Goal: Task Accomplishment & Management: Use online tool/utility

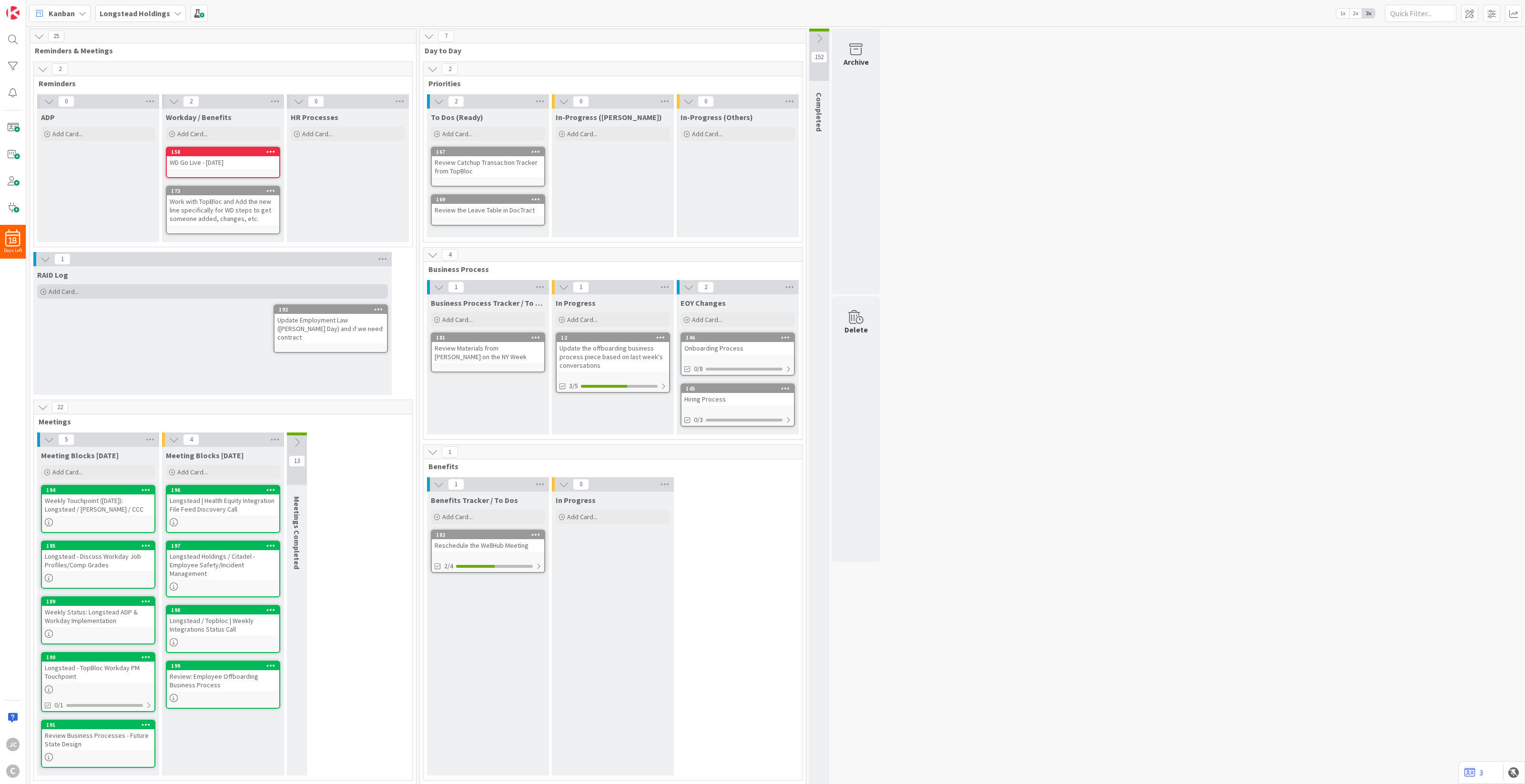
click at [79, 294] on div "Add Card..." at bounding box center [213, 292] width 350 height 14
type textarea "x"
type textarea "P"
type textarea "x"
type textarea "Pr"
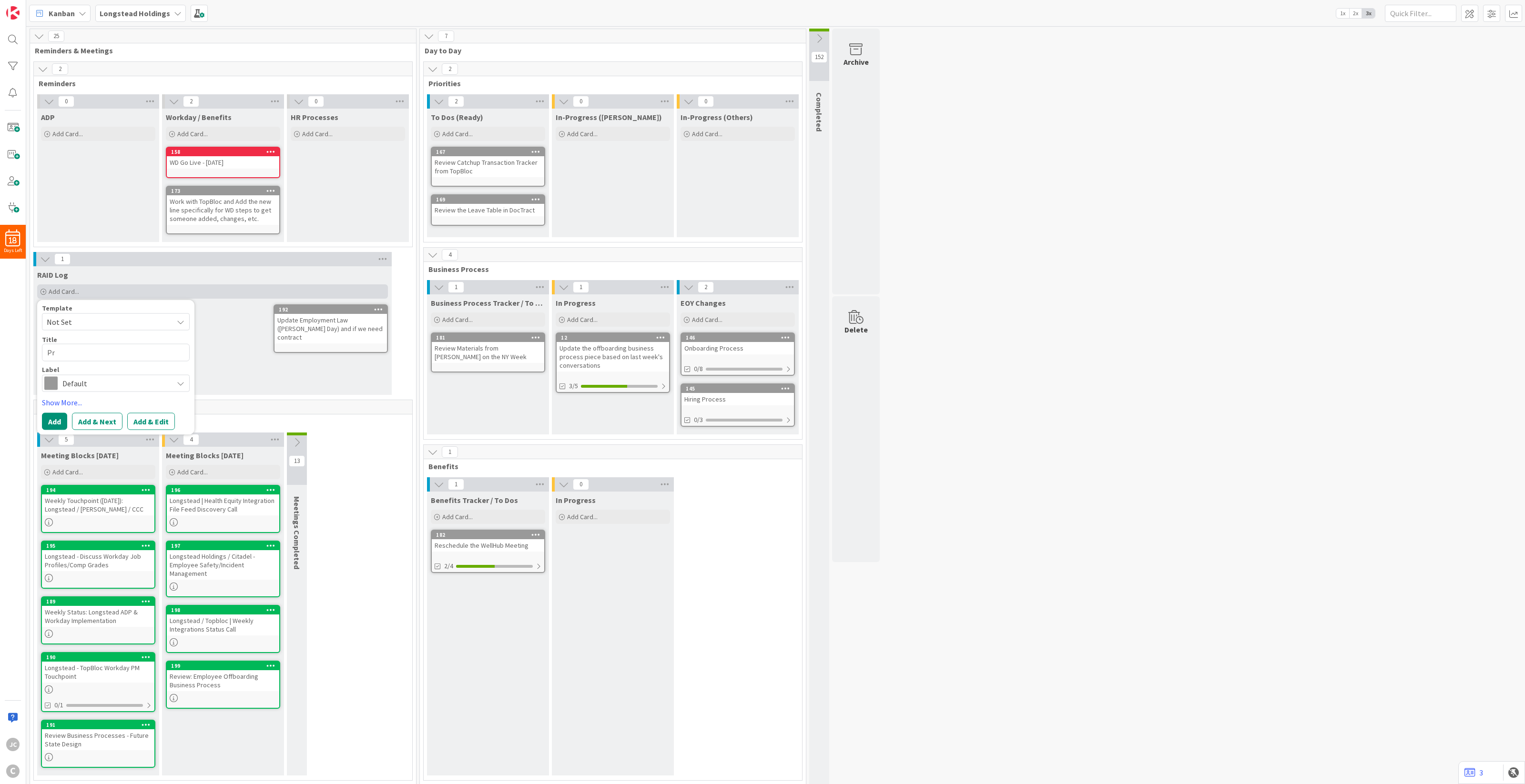
type textarea "x"
type textarea "Pro"
type textarea "x"
type textarea "Proc"
type textarea "x"
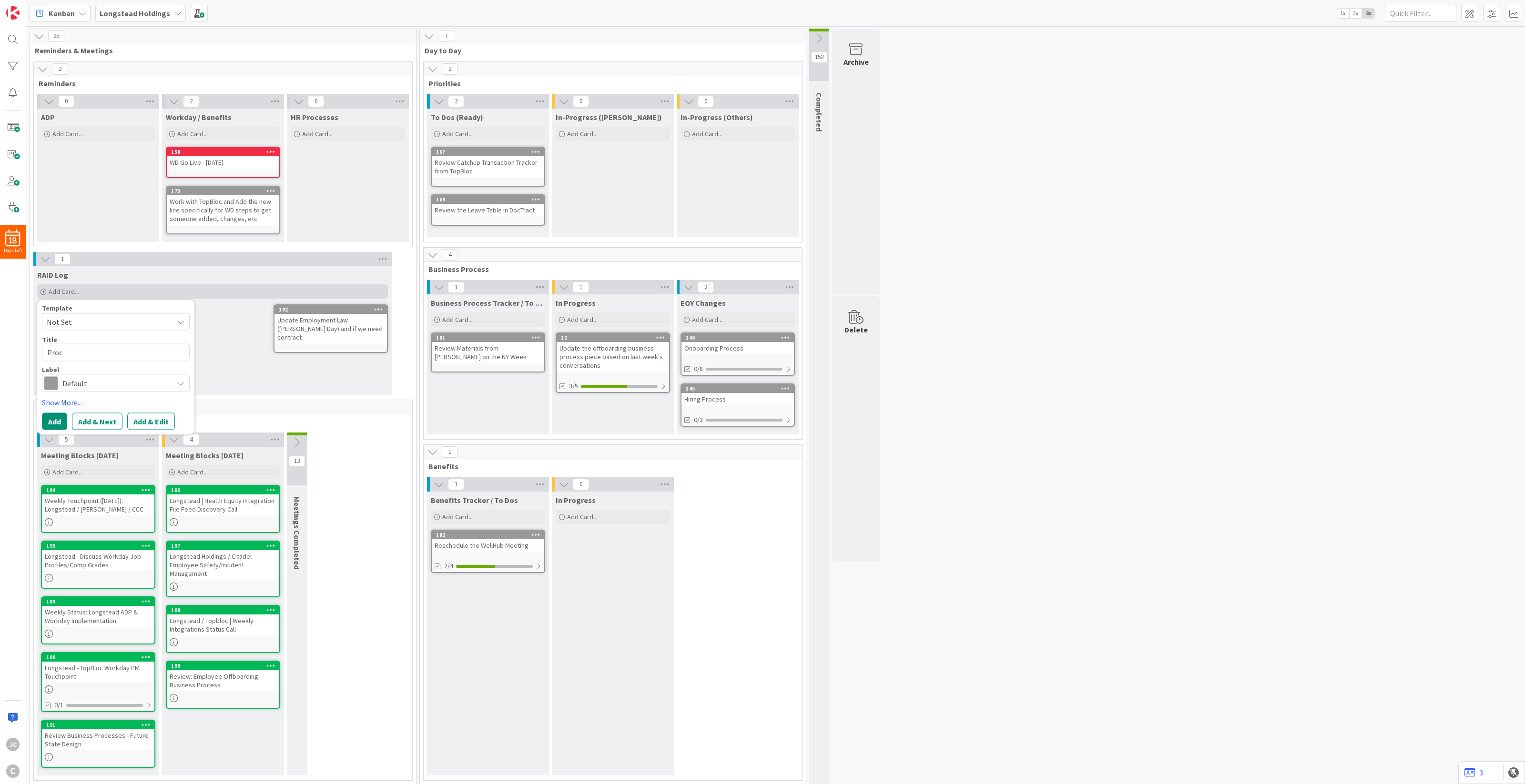
type textarea "Proce"
type textarea "x"
type textarea "Proces"
type textarea "x"
type textarea "Process"
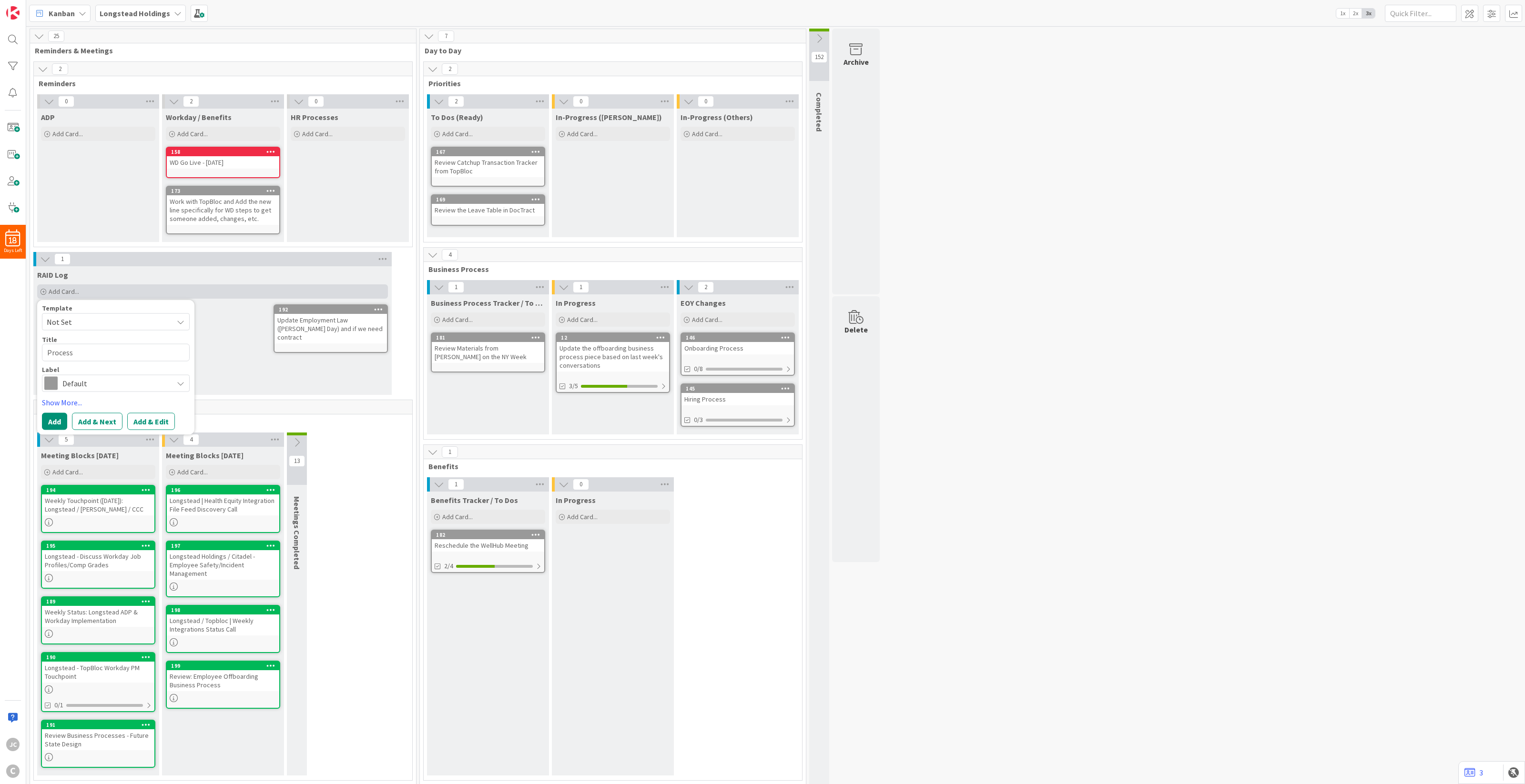
type textarea "x"
type textarea "Process"
type textarea "x"
type textarea "Process t"
type textarea "x"
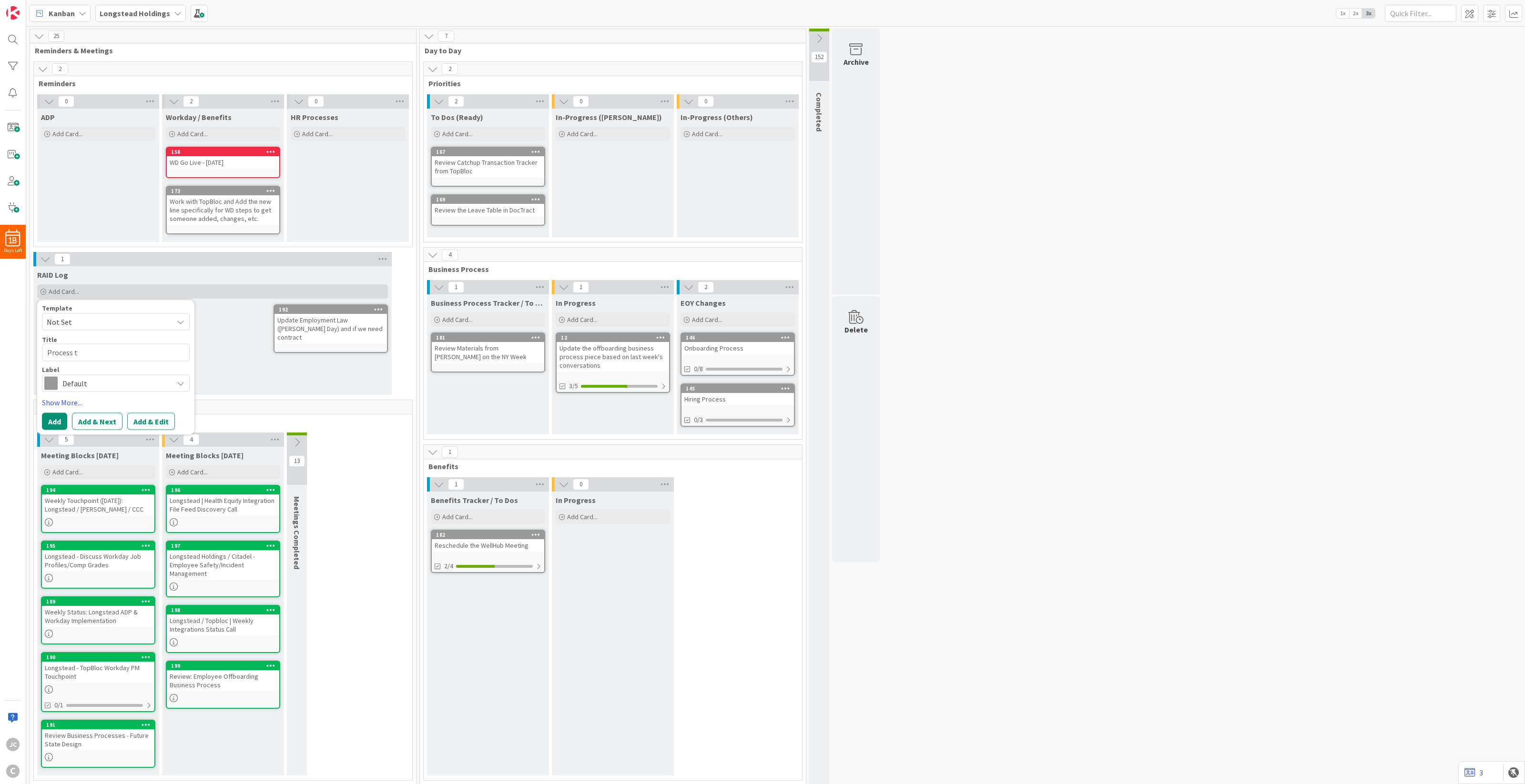
type textarea "Process to"
type textarea "x"
type textarea "Process to"
type textarea "x"
type textarea "Process to a"
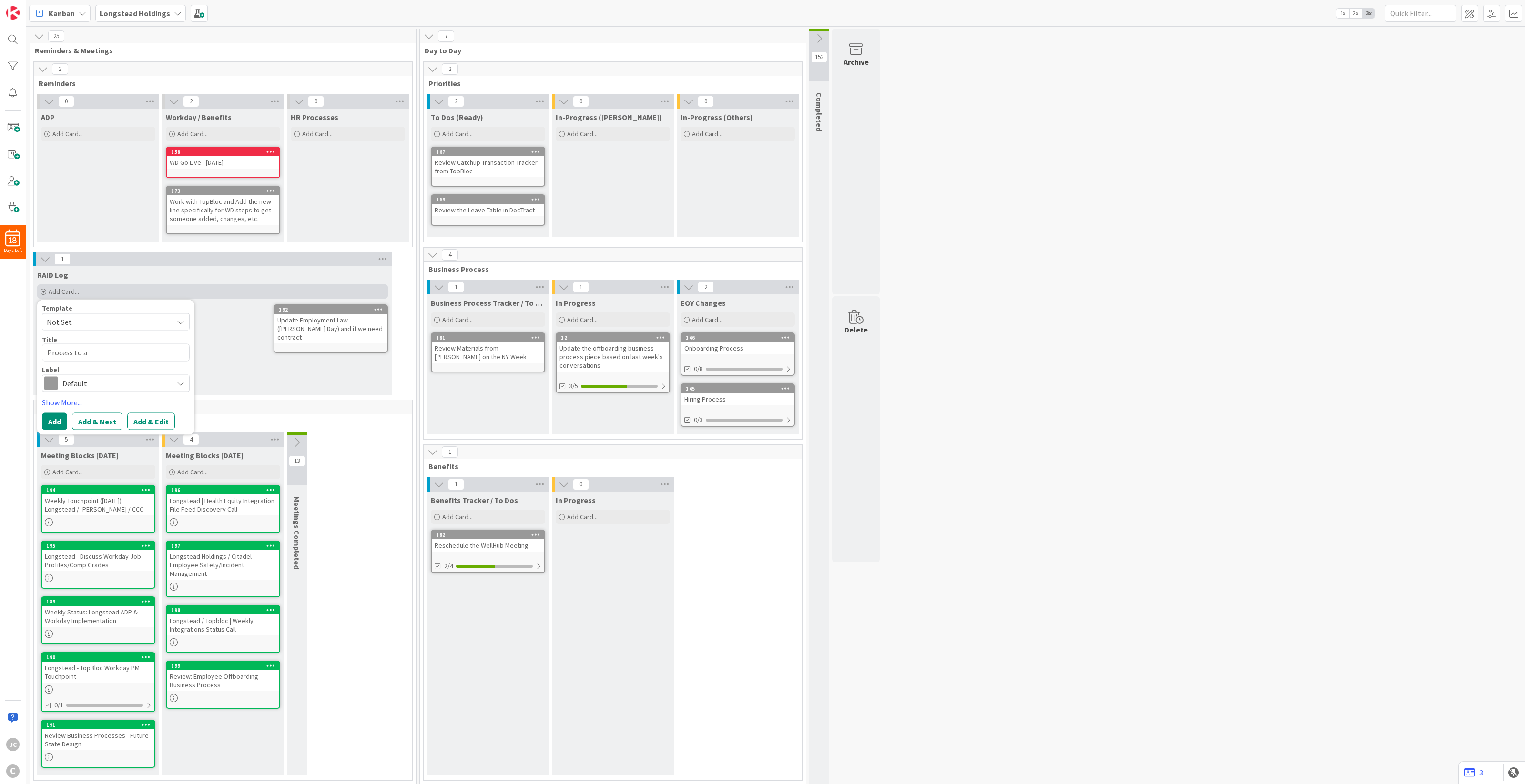
type textarea "x"
type textarea "Process to ad"
type textarea "x"
type textarea "Process to add"
type textarea "x"
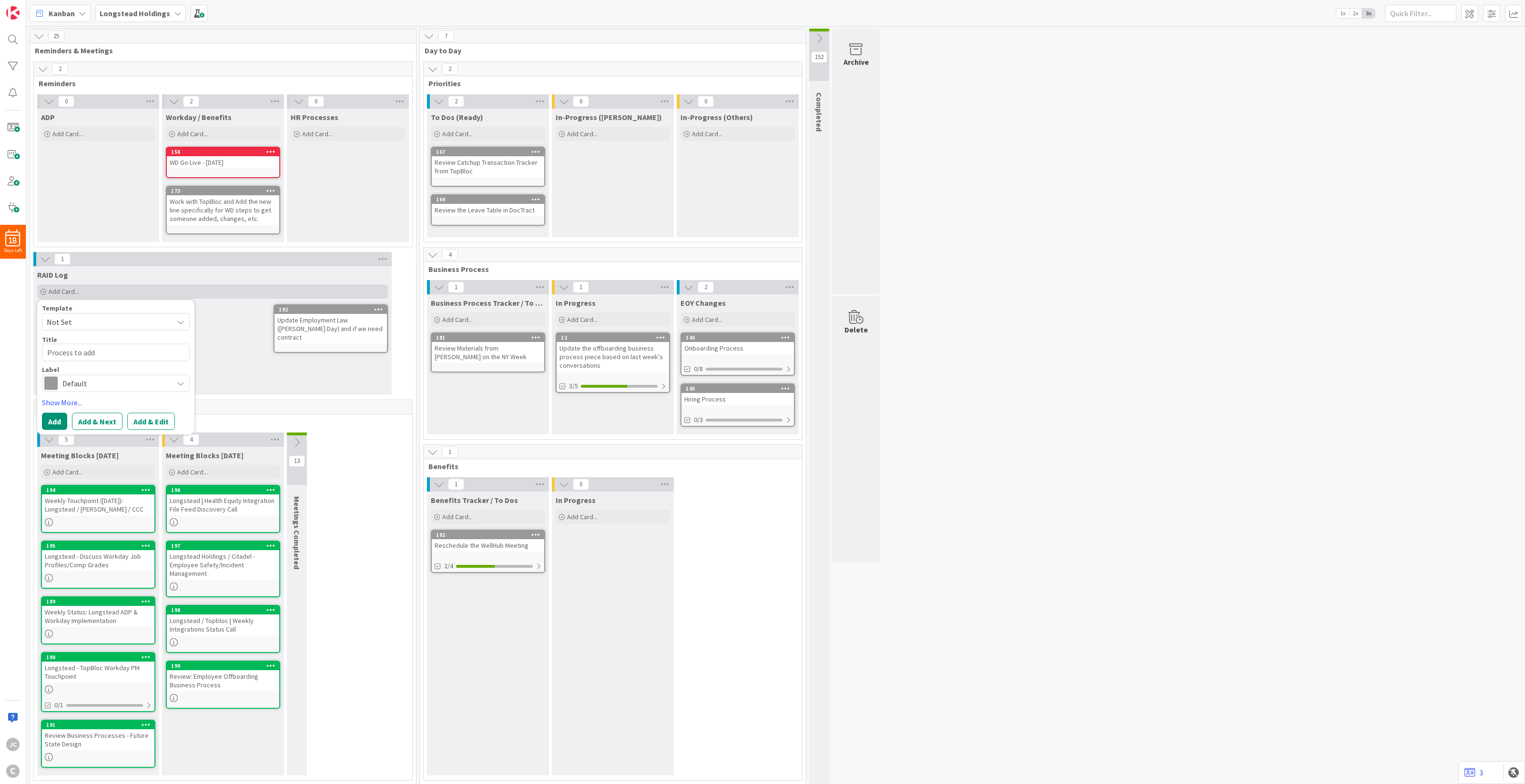
type textarea "Process to add a"
type textarea "x"
type textarea "Process to add a"
type textarea "x"
type textarea "Process to add a n"
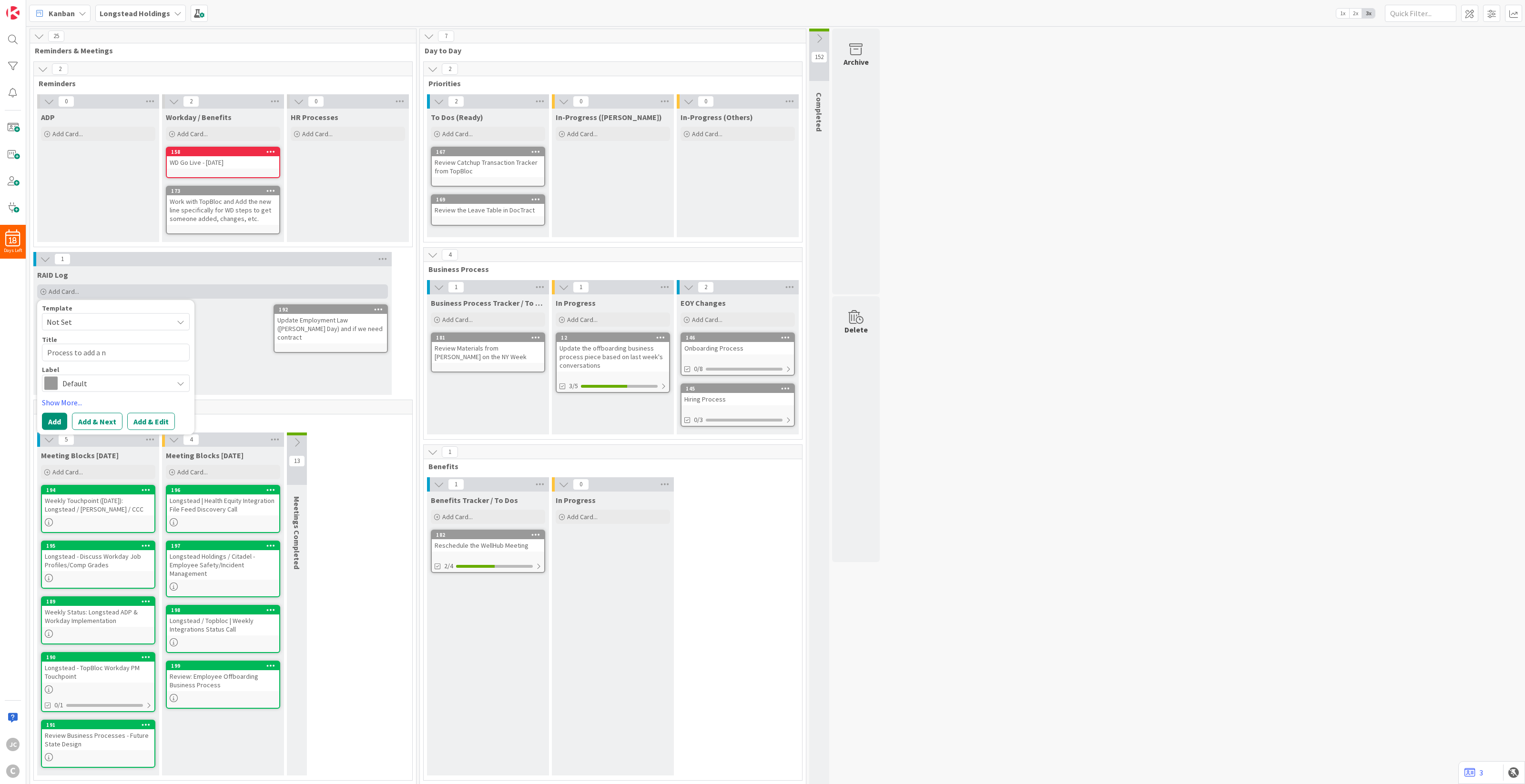
type textarea "x"
type textarea "Process to add a ne"
type textarea "x"
type textarea "Process to add a new"
type textarea "x"
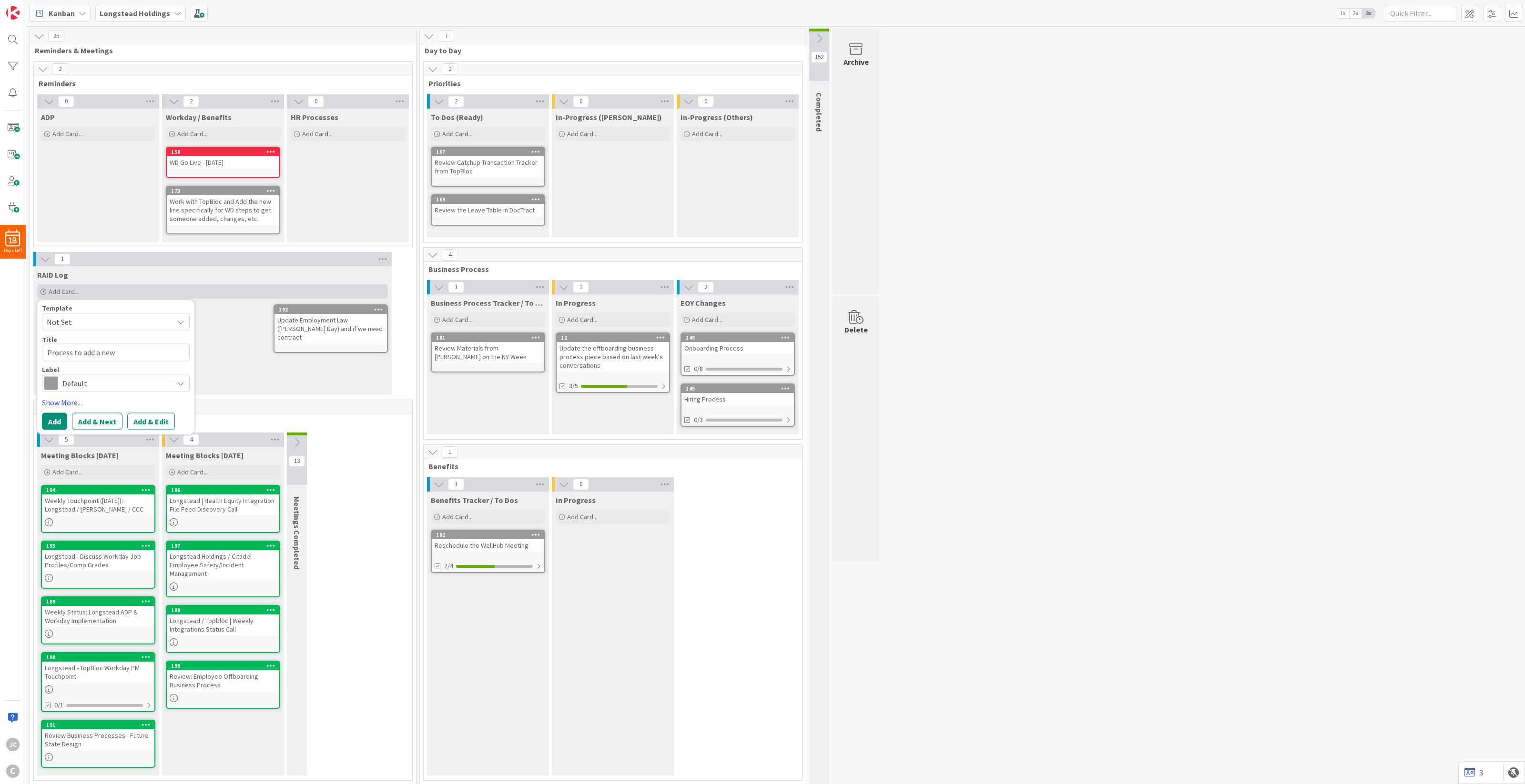
type textarea "Process to add a new l"
type textarea "x"
type textarea "Process to add a new lo"
type textarea "x"
type textarea "Process to add a new loca"
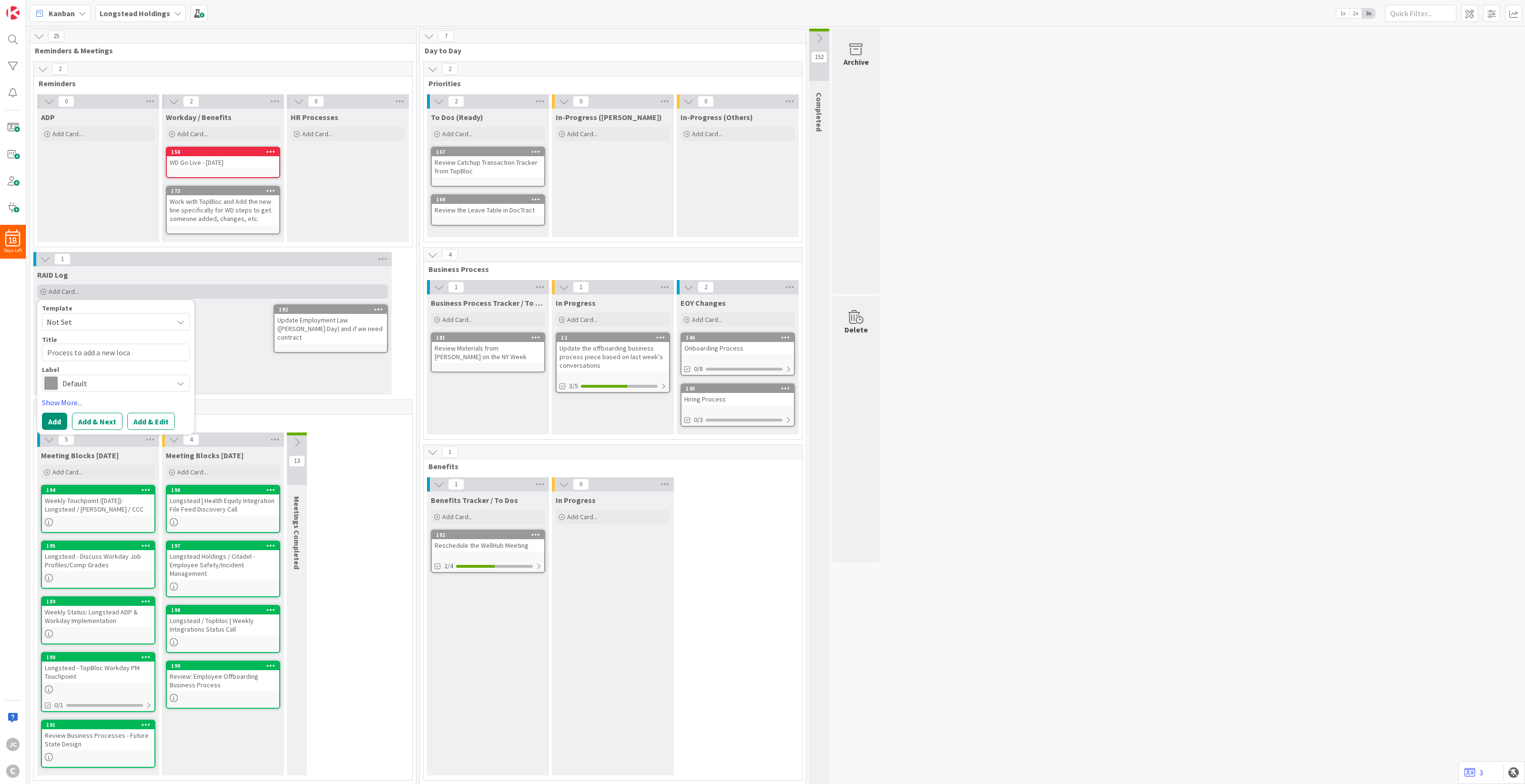
type textarea "x"
type textarea "Process to add a new locati"
type textarea "x"
type textarea "Process to add a new locatio"
type textarea "x"
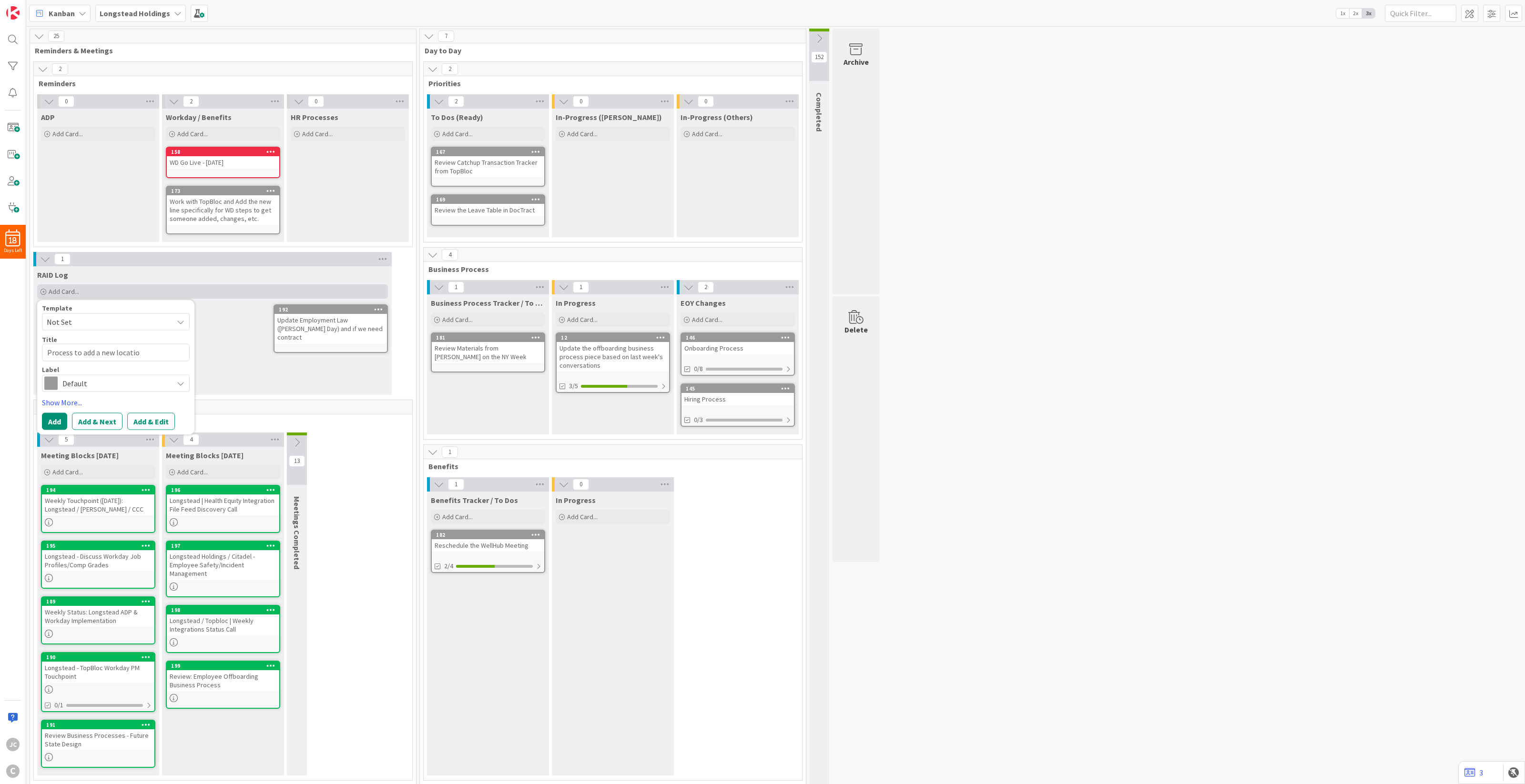
type textarea "Process to add a new location"
type textarea "x"
type textarea "Process to add a new location"
type textarea "x"
type textarea "Process to add a new location"
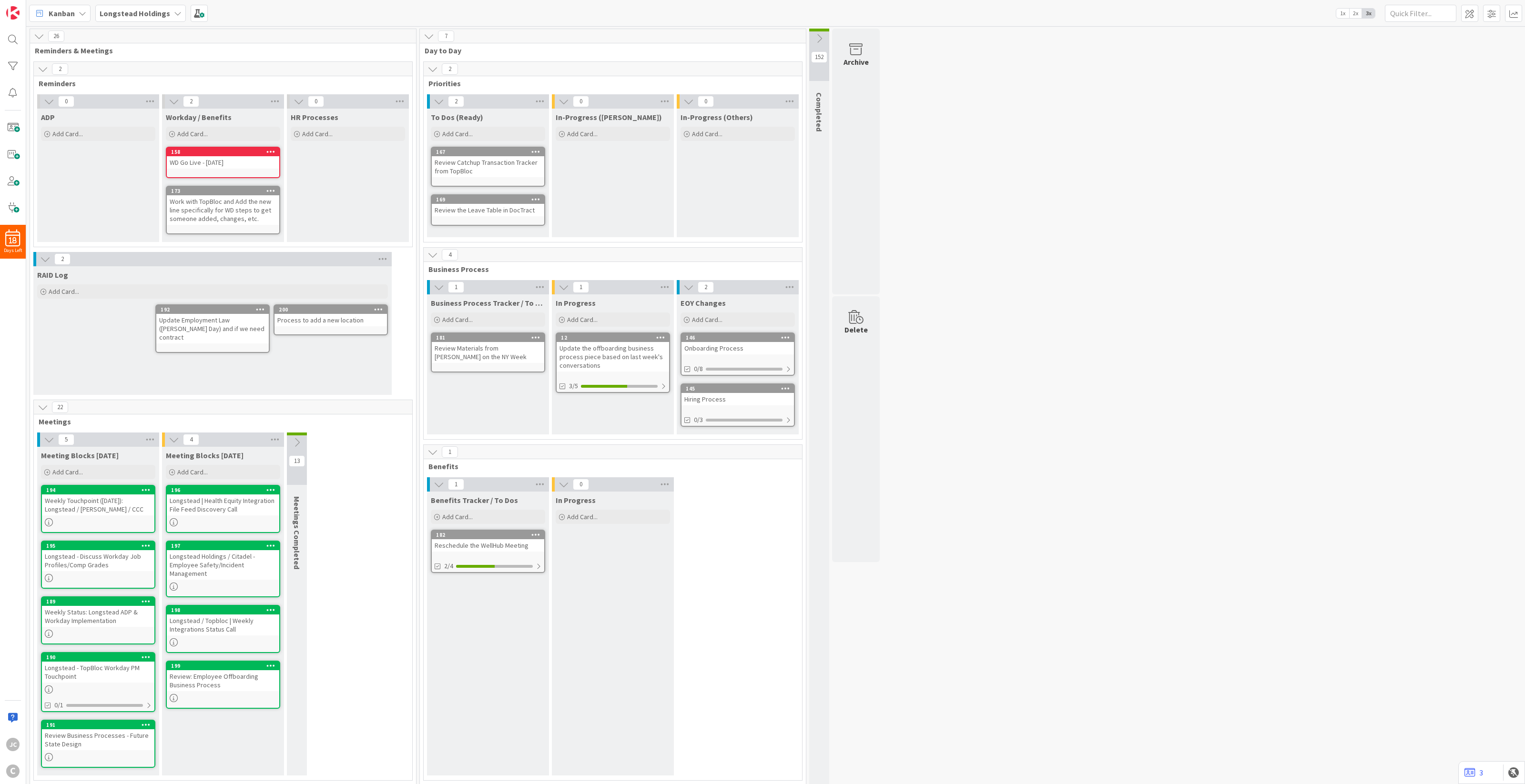
click at [307, 365] on div "RAID Log Add Card... Template Not Set Title 0 / 128 Label Default Show More... …" at bounding box center [212, 330] width 358 height 128
click at [239, 215] on div "Work with TopBloc and Add the new line specifically for WD steps to get someone…" at bounding box center [223, 210] width 112 height 30
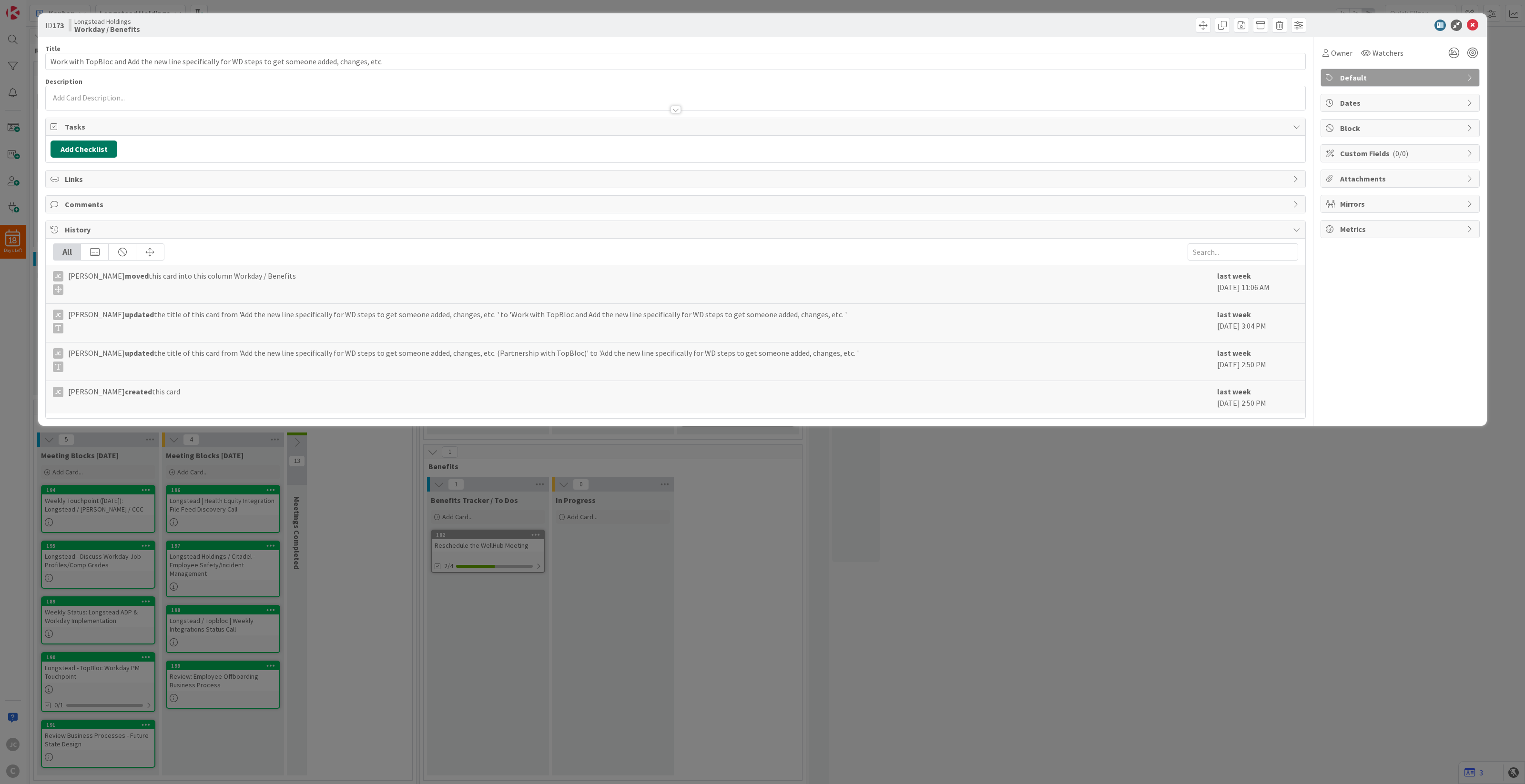
click at [110, 146] on button "Add Checklist" at bounding box center [83, 149] width 67 height 17
type input "Items to get"
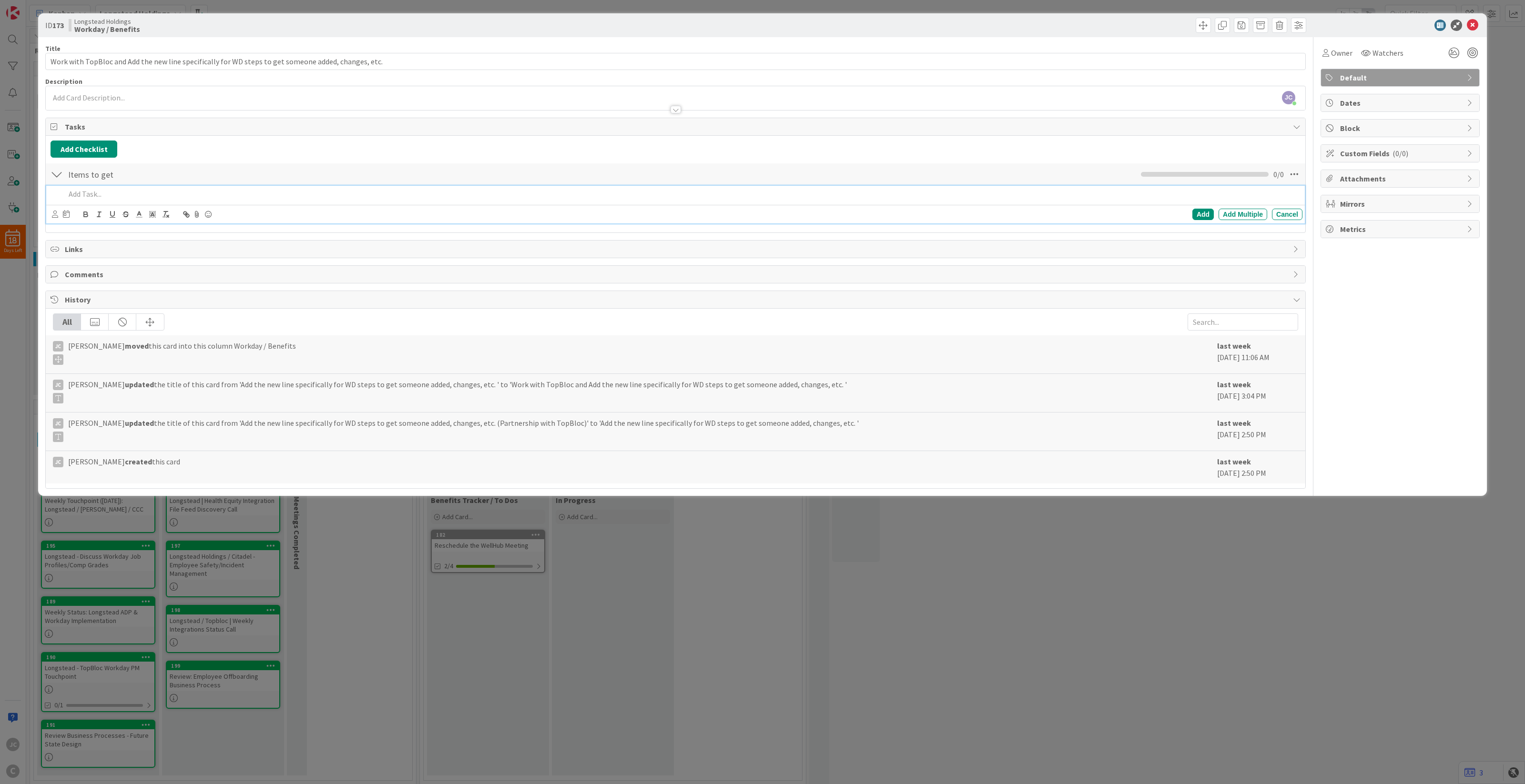
click at [141, 189] on div at bounding box center [682, 194] width 1241 height 17
click at [294, 620] on div "ID 173 Longstead Holdings Workday / Benefits Title 101 / 128 Work with TopBloc …" at bounding box center [762, 392] width 1525 height 784
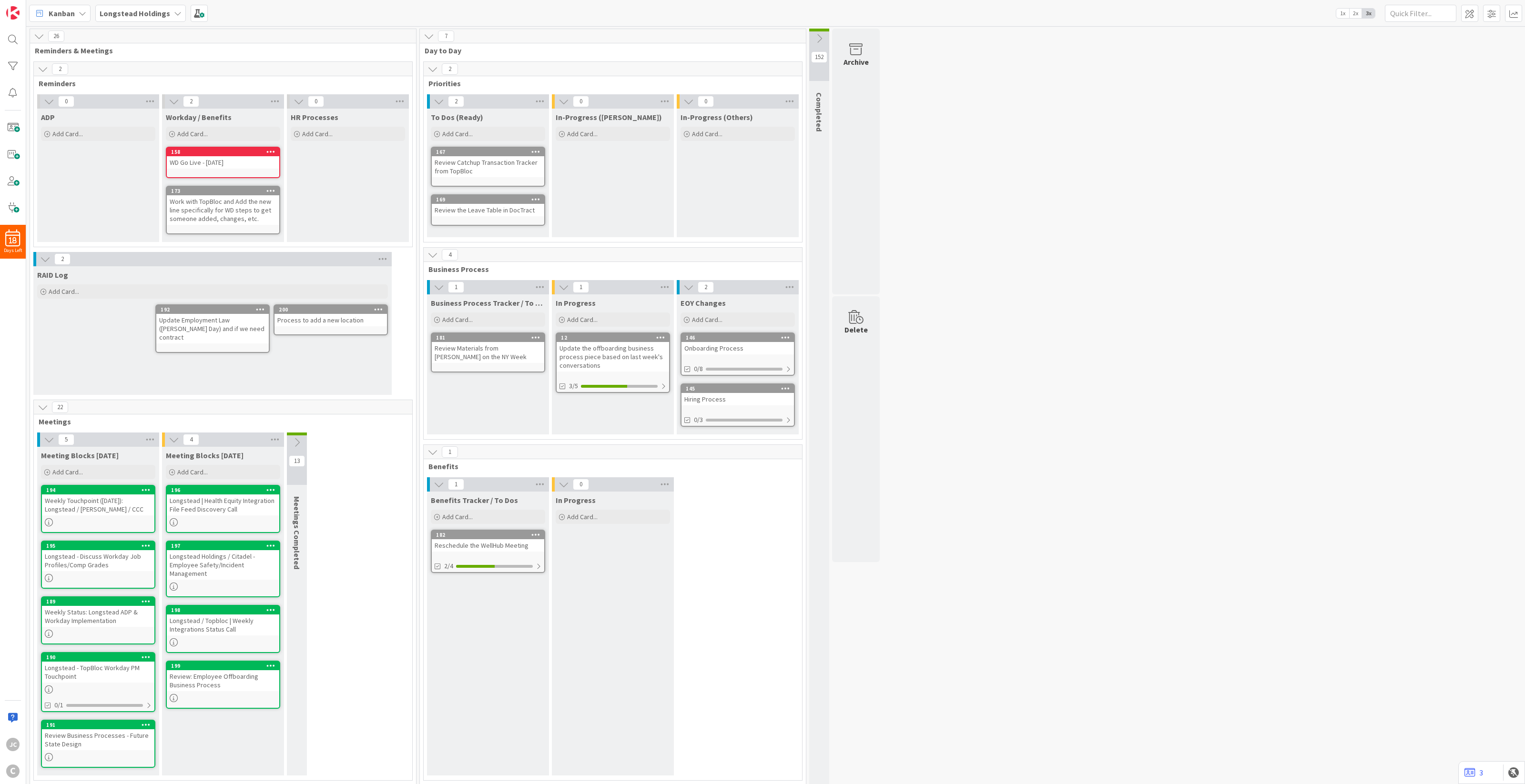
click at [230, 215] on div "Work with TopBloc and Add the new line specifically for WD steps to get someone…" at bounding box center [223, 210] width 112 height 30
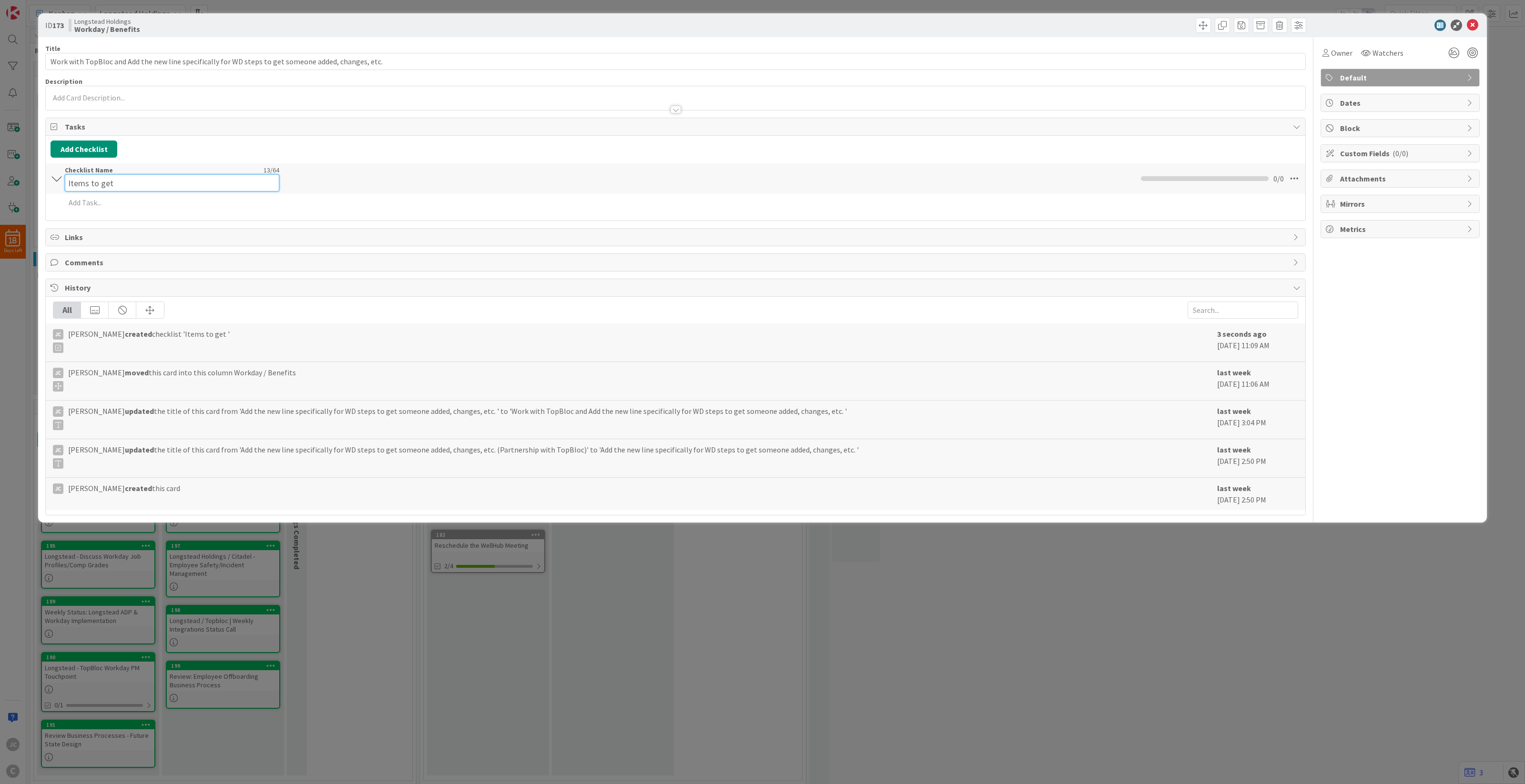
click at [153, 175] on div "Checklist Name 13 / 64 Items to get" at bounding box center [172, 178] width 214 height 25
click at [166, 185] on input "Items to get" at bounding box center [172, 183] width 214 height 17
type input "A"
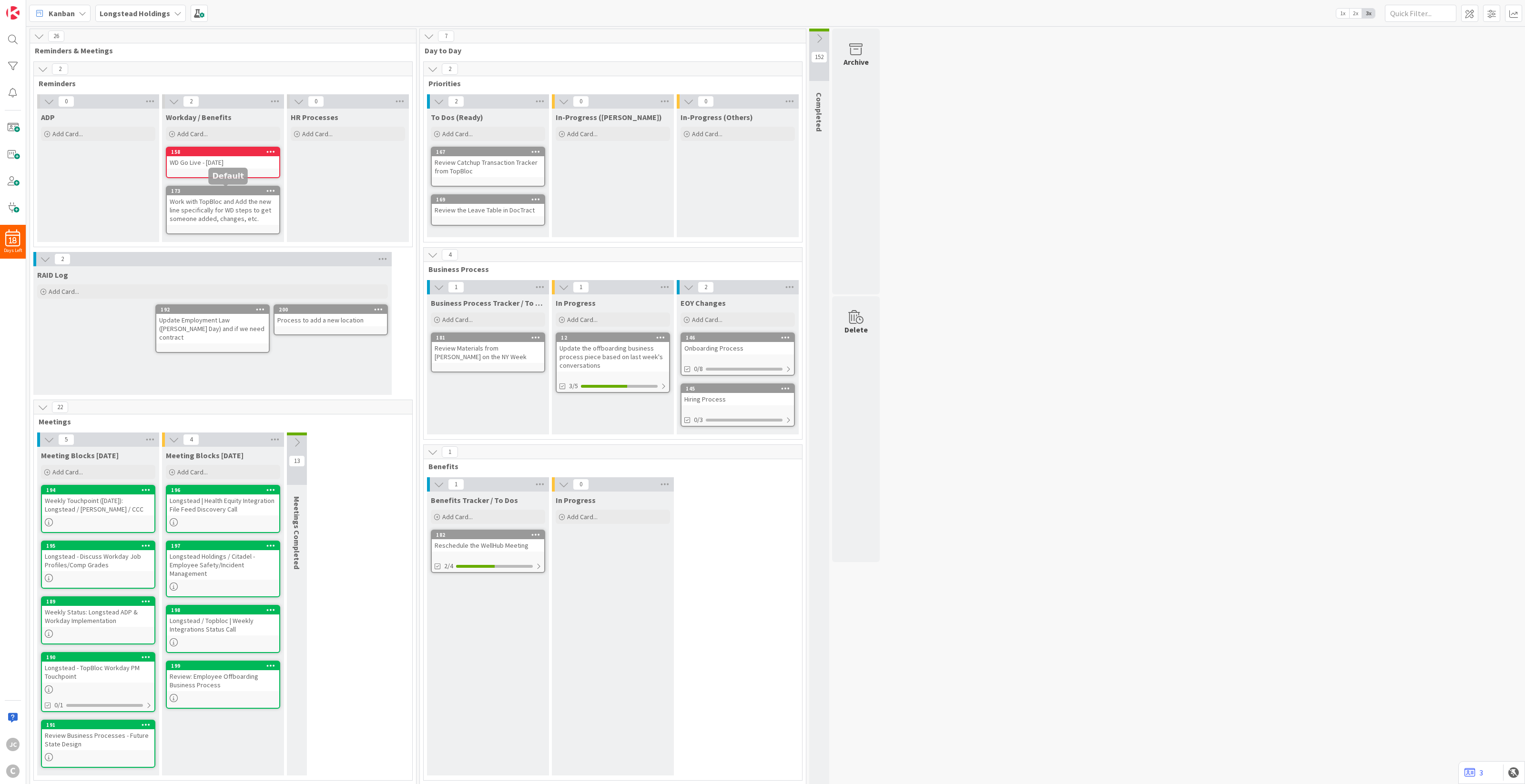
click at [231, 199] on div "Work with TopBloc and Add the new line specifically for WD steps to get someone…" at bounding box center [223, 210] width 112 height 30
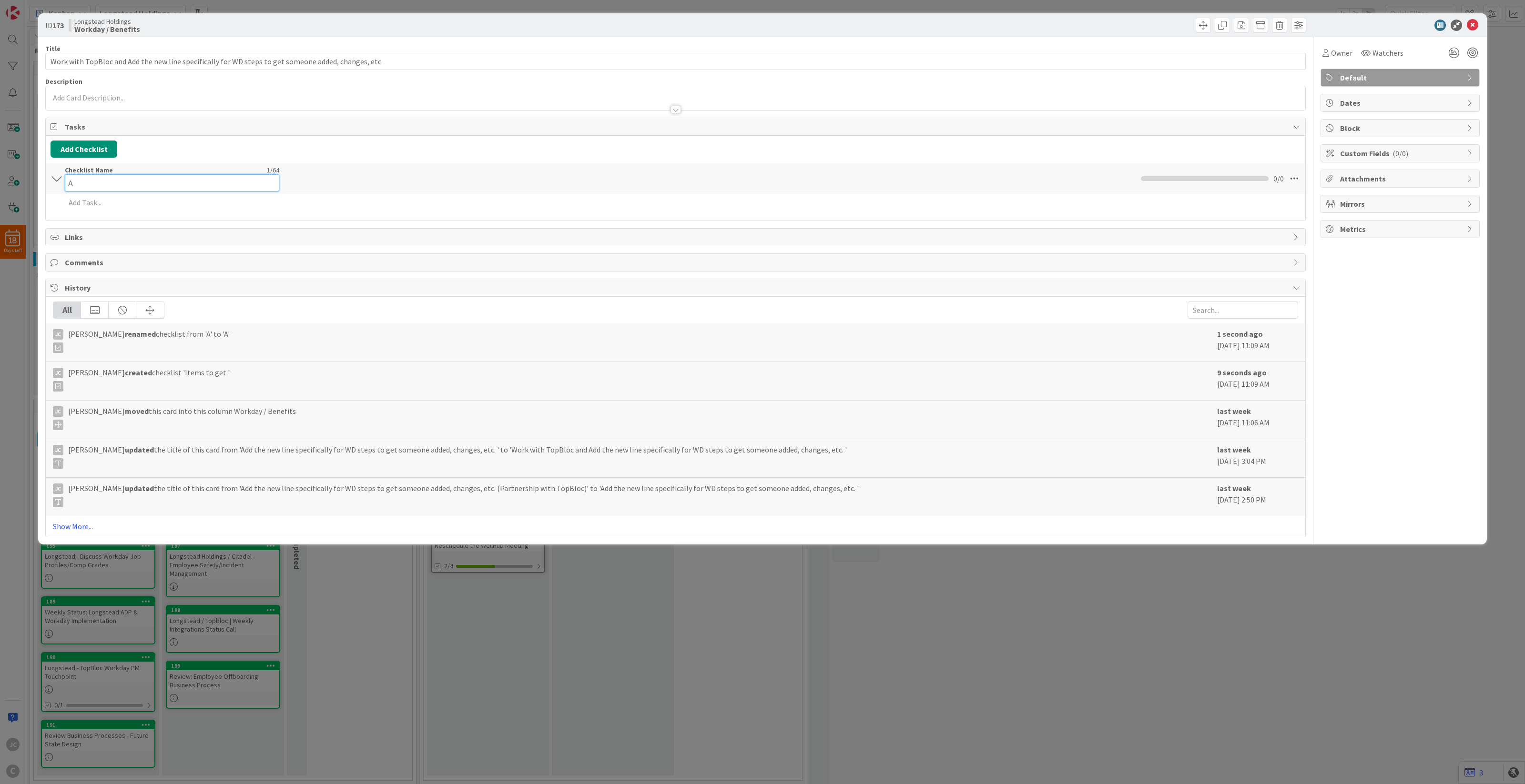
click at [122, 173] on div "Checklist Name 1 / 64 A" at bounding box center [172, 178] width 214 height 25
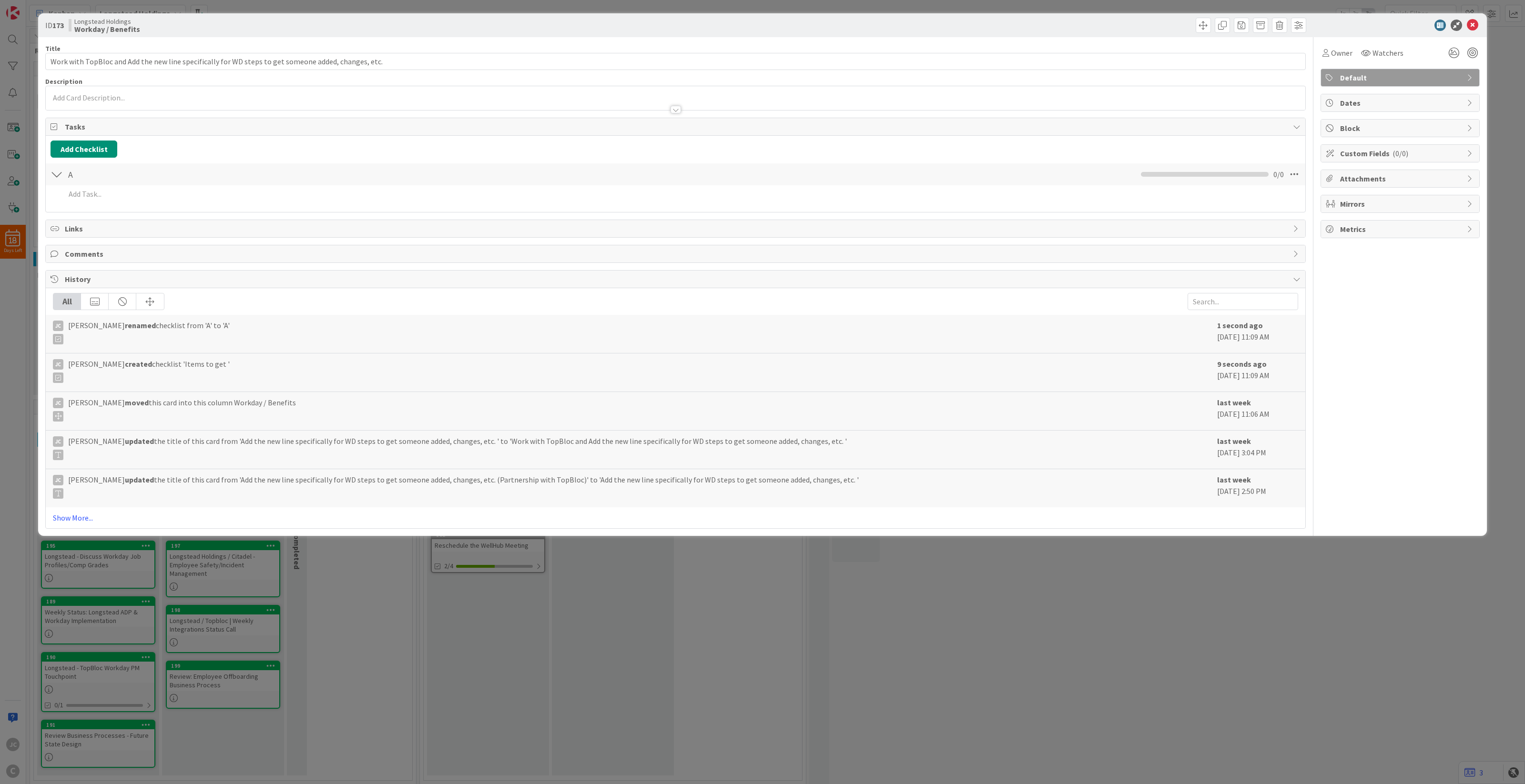
click at [122, 173] on div "Checklist Name 1 / 64 A" at bounding box center [172, 174] width 214 height 17
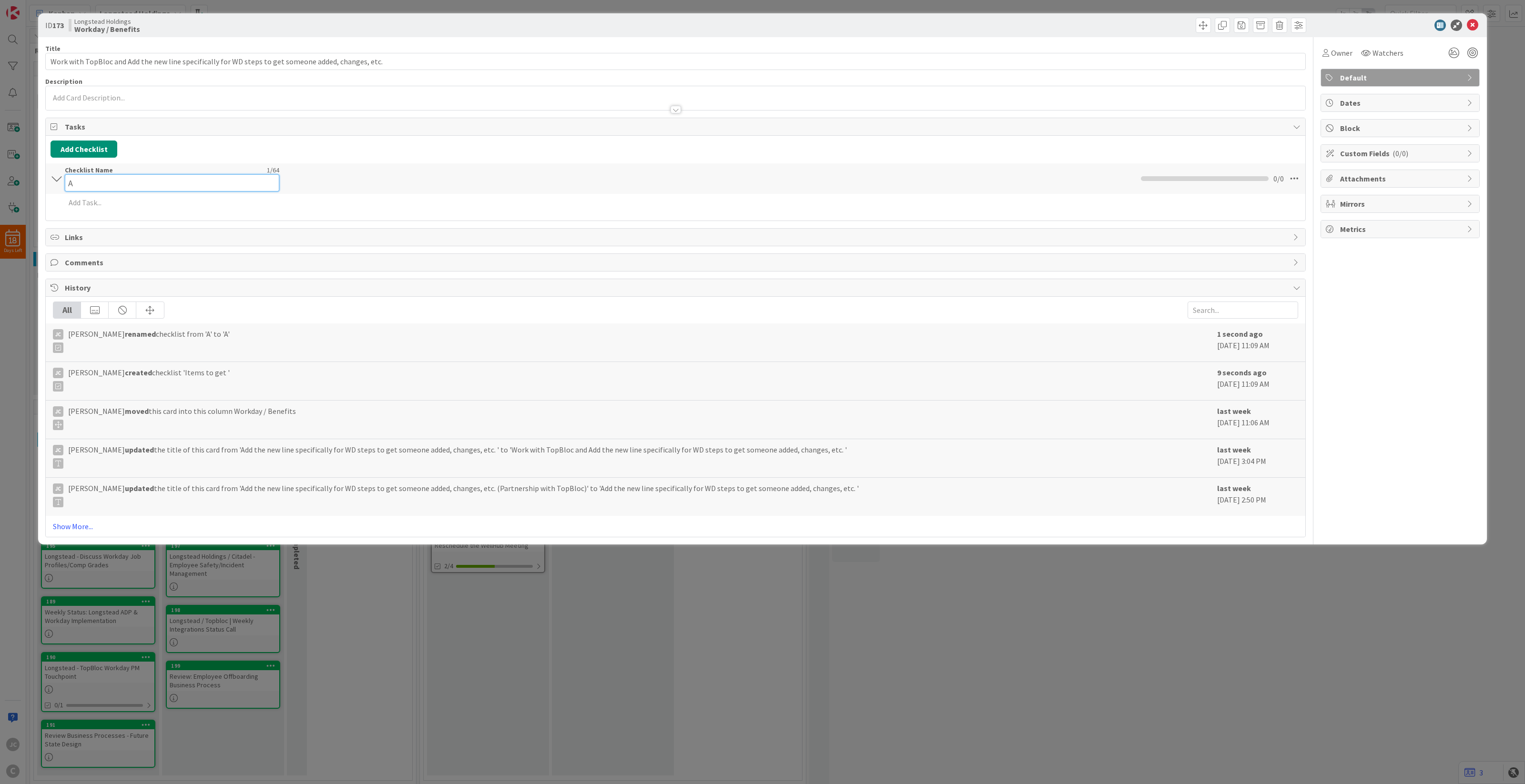
click at [122, 173] on div "Checklist Name 1 / 64 A" at bounding box center [172, 178] width 214 height 25
type input "Items to get"
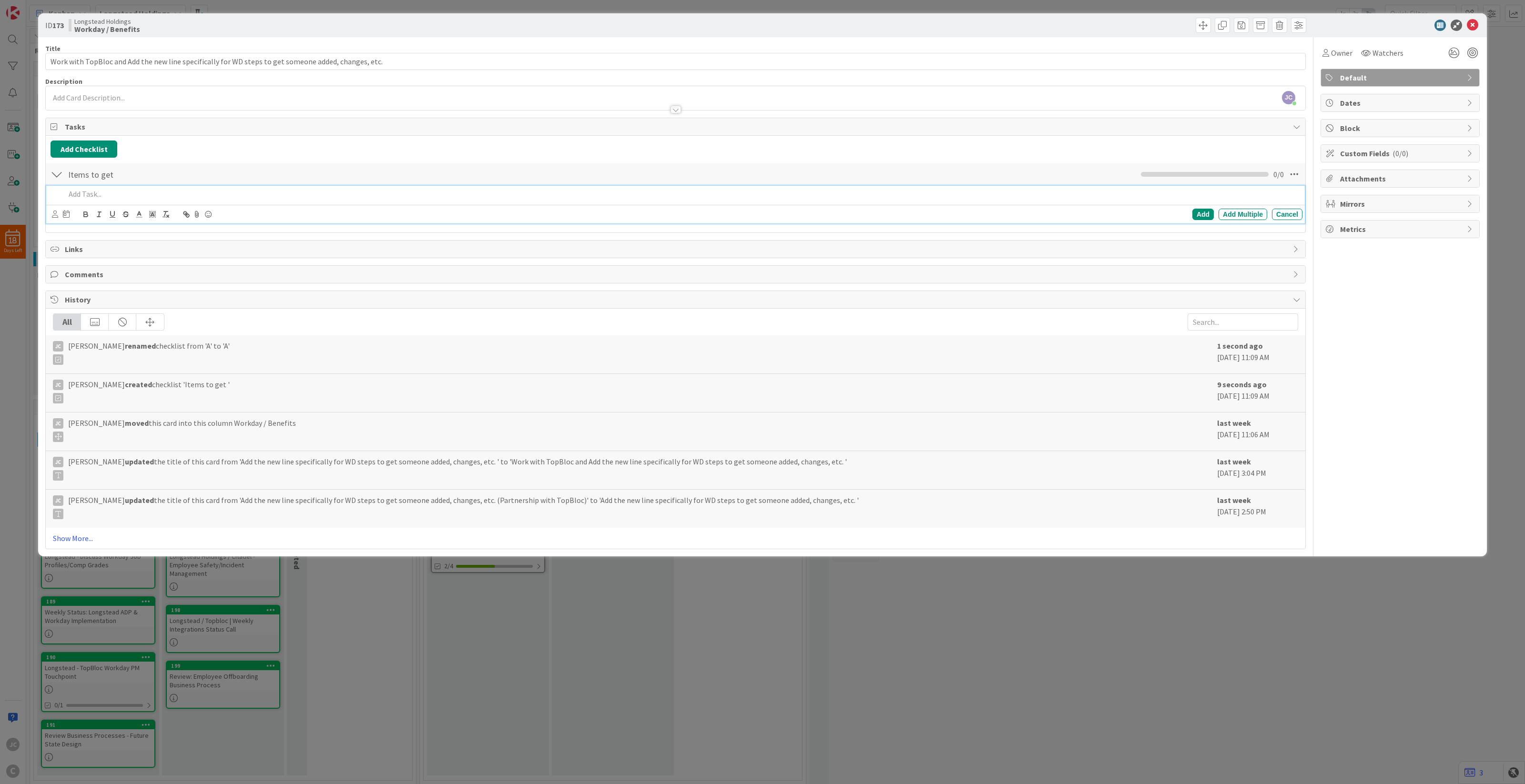
click at [114, 199] on p at bounding box center [681, 194] width 1233 height 11
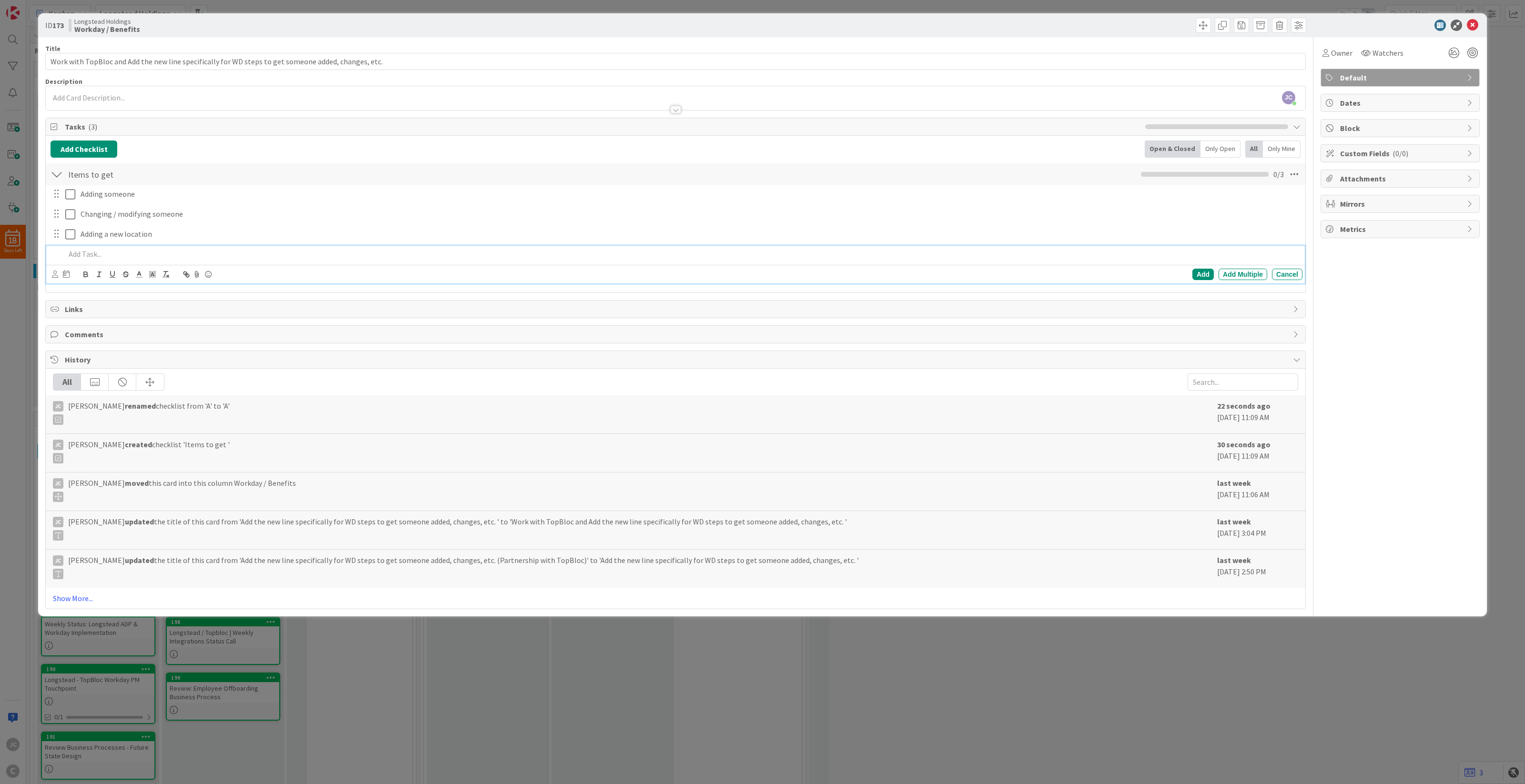
click at [468, 49] on div "Title 101 / 128" at bounding box center [675, 49] width 1260 height 8
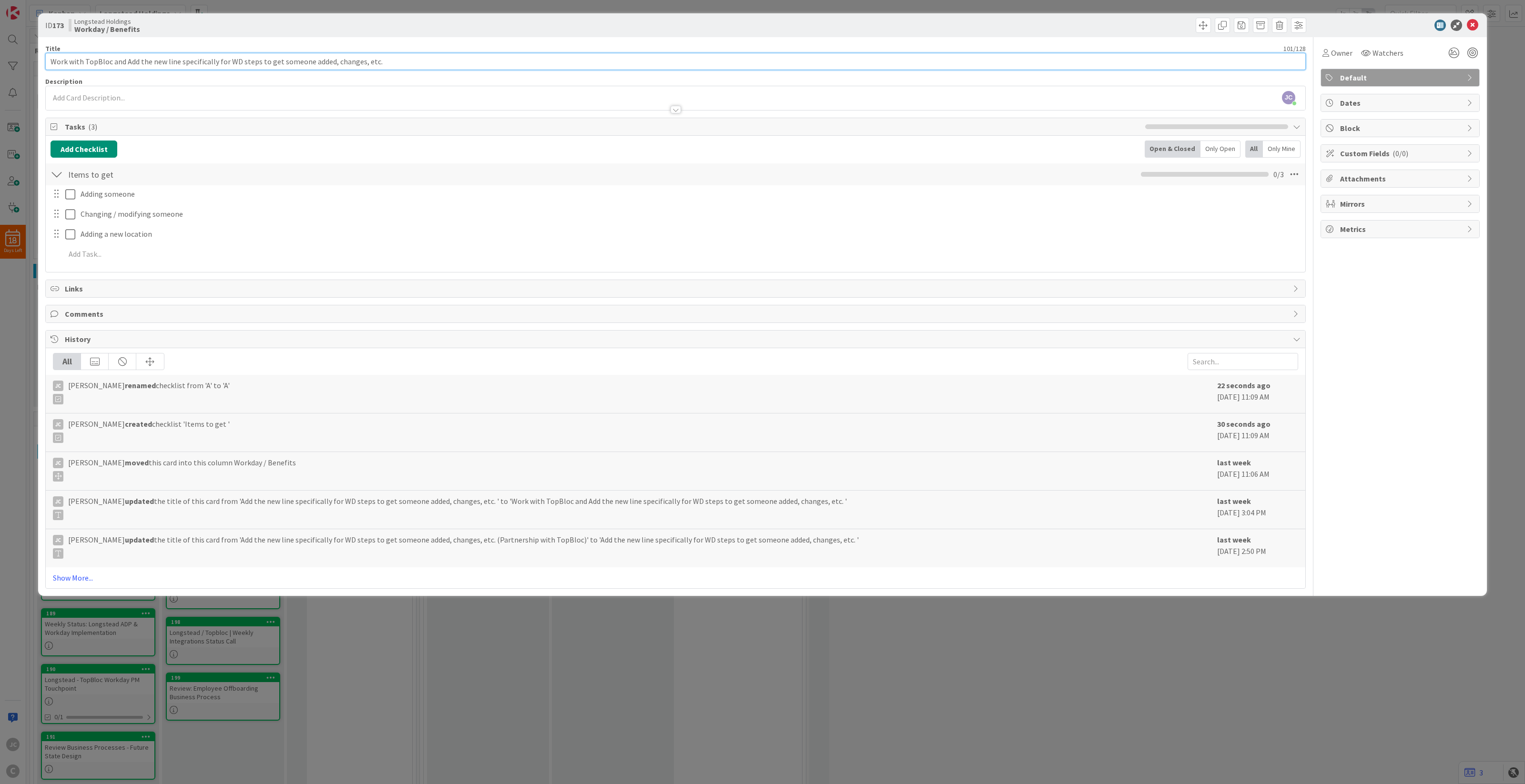
click at [465, 62] on input "Work with TopBloc and Add the new line specifically for WD steps to get someone…" at bounding box center [675, 61] width 1260 height 17
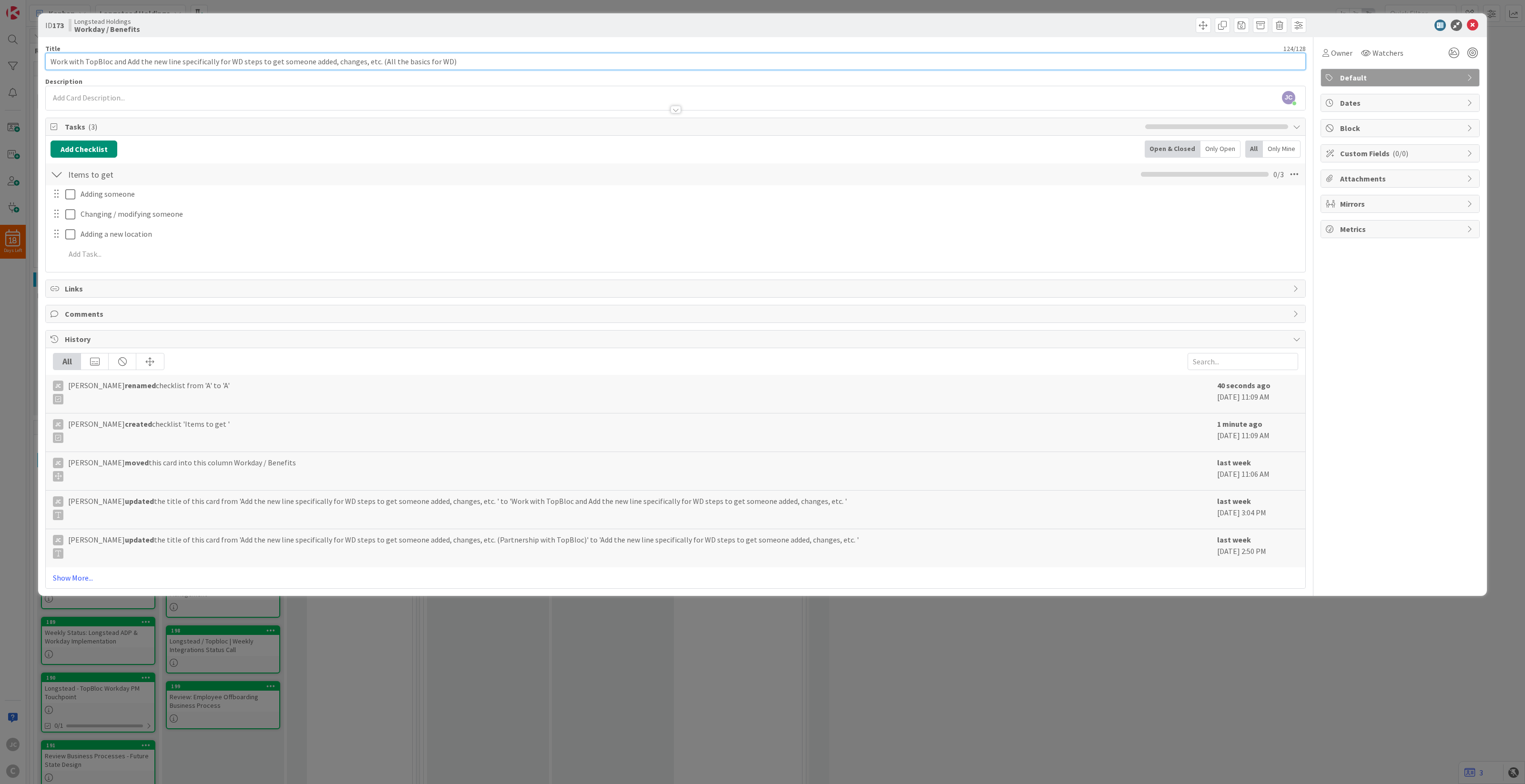
type input "Work with TopBloc and Add the new line specifically for WD steps to get someone…"
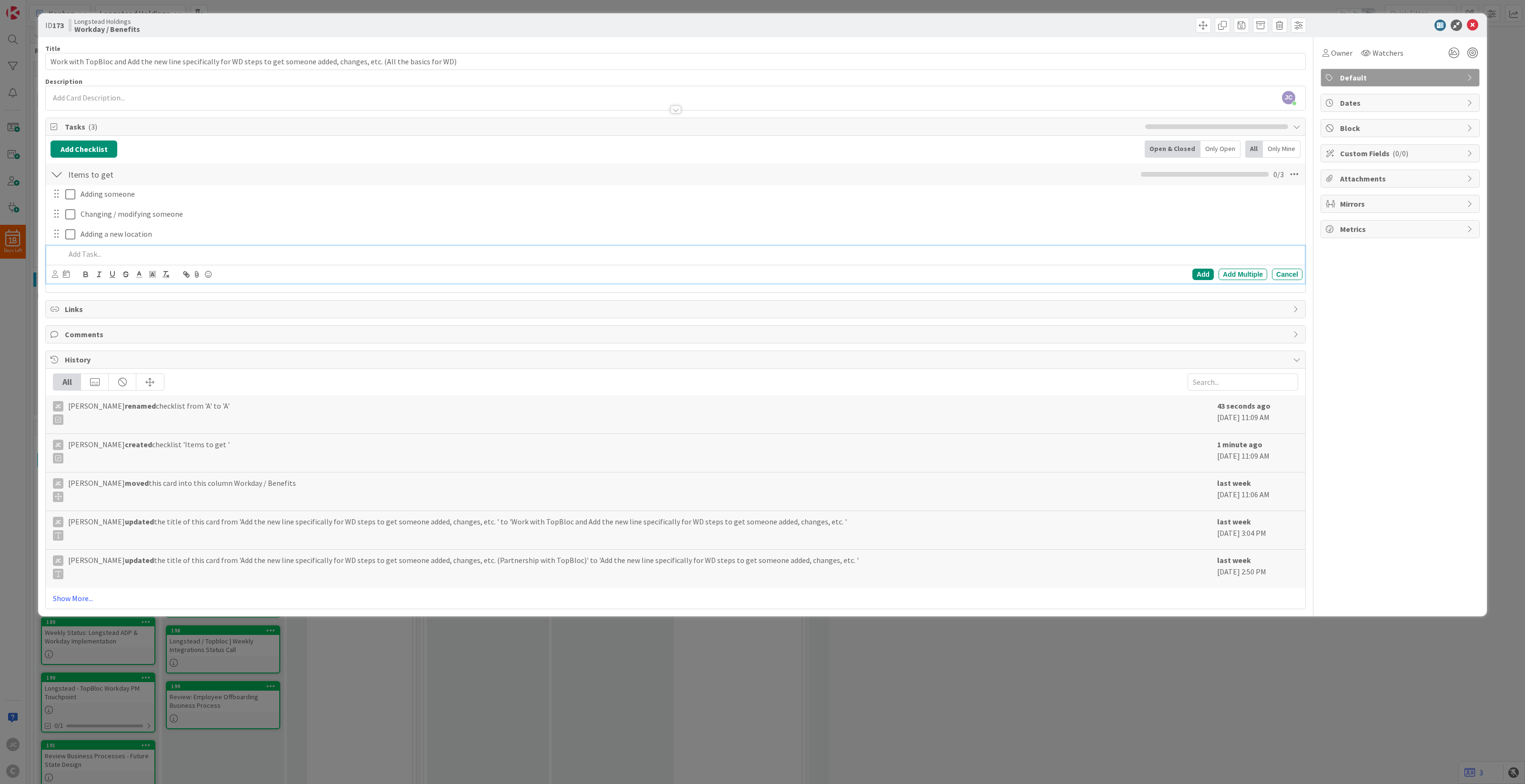
click at [249, 253] on p at bounding box center [681, 254] width 1233 height 11
click at [265, 255] on p at bounding box center [681, 254] width 1233 height 11
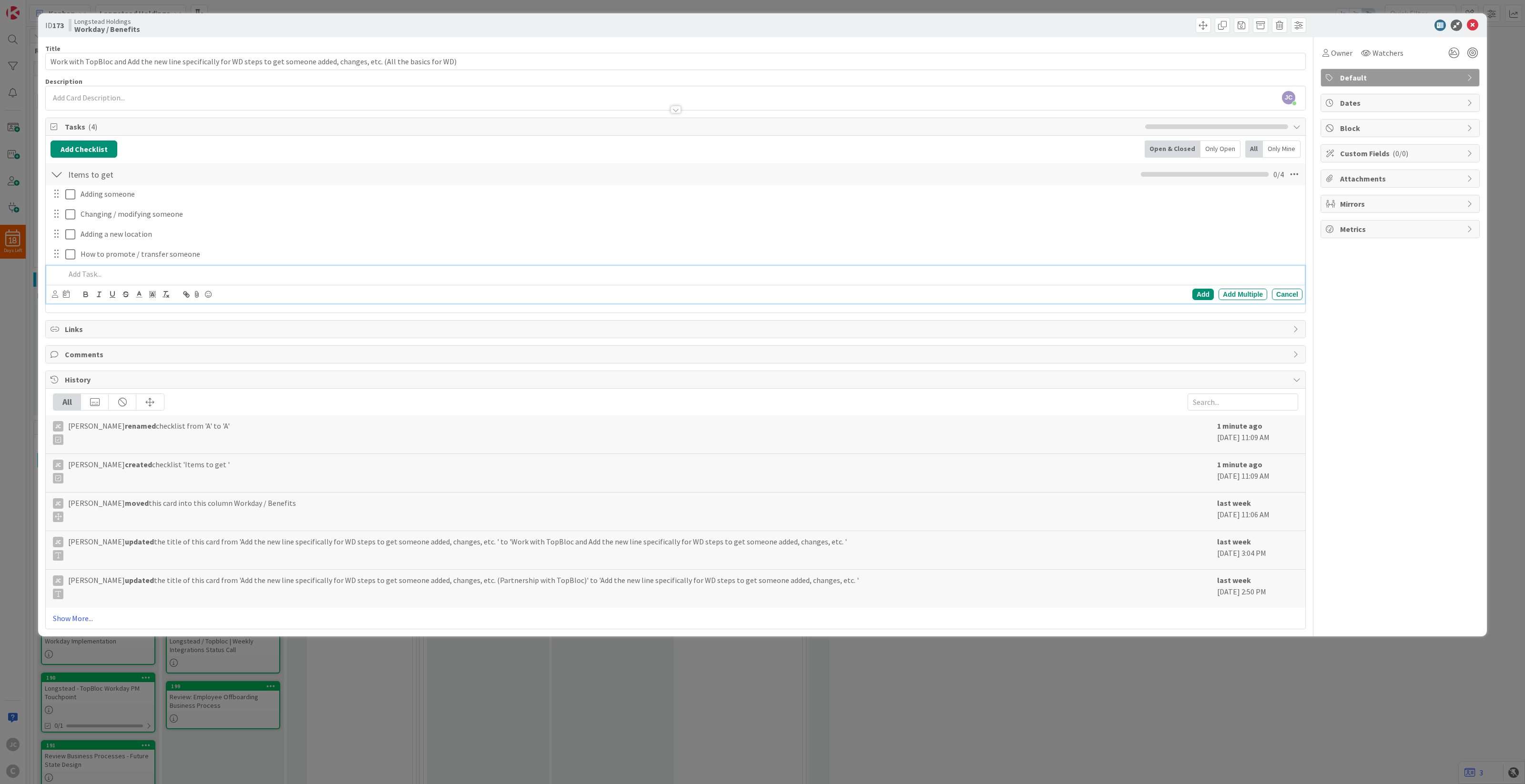
click at [441, 713] on div "ID 173 Longstead Holdings Workday / Benefits Title 124 / 128 Work with TopBloc …" at bounding box center [762, 392] width 1525 height 784
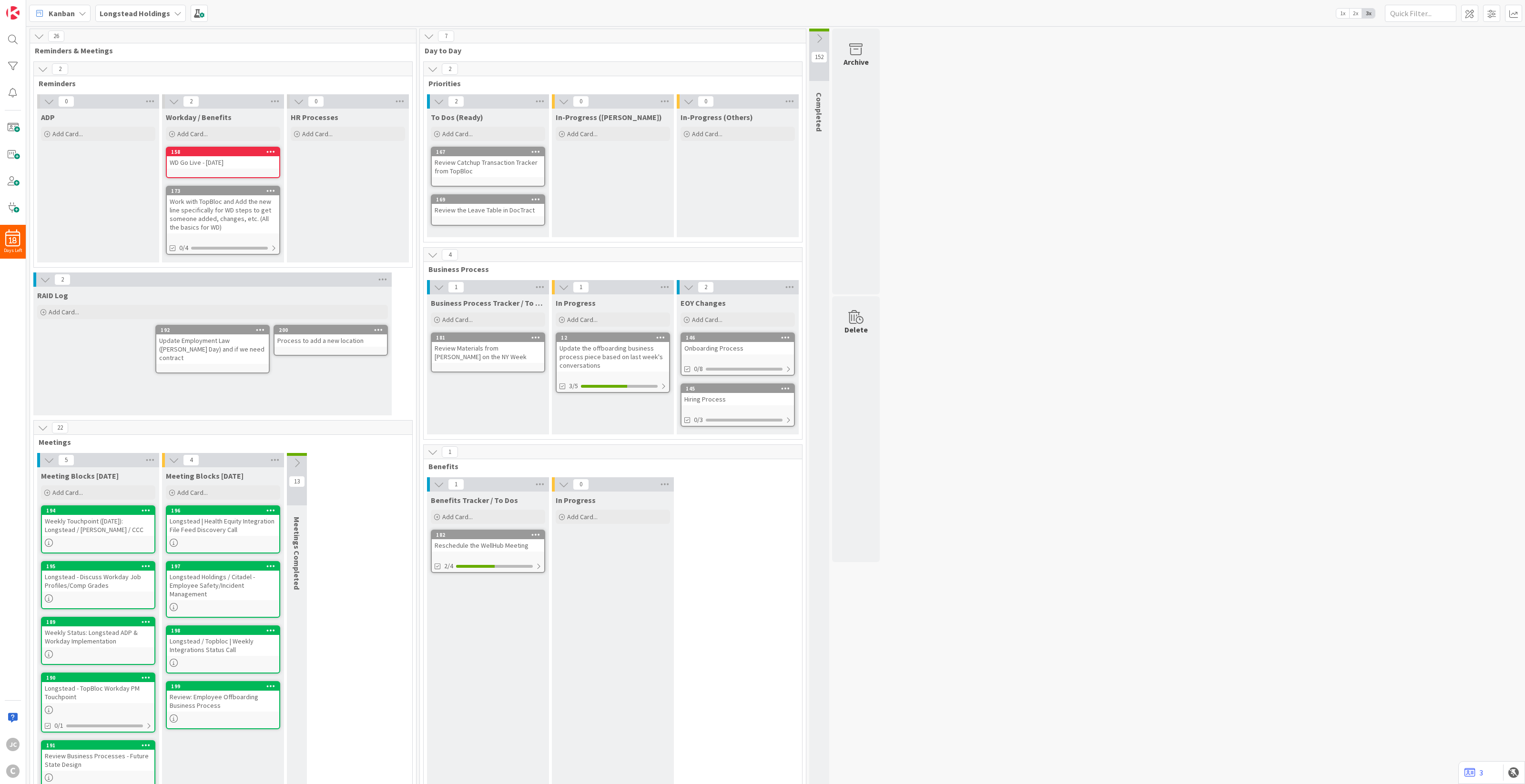
click at [1014, 208] on div "26 Reminders & Meetings 2 Reminders 0 ADP Add Card... 2 Workday / Benefits Add …" at bounding box center [775, 420] width 1495 height 783
click at [379, 327] on icon at bounding box center [378, 329] width 9 height 7
click at [339, 519] on link "Delete" at bounding box center [322, 525] width 128 height 14
click at [265, 370] on button "Delete" at bounding box center [266, 378] width 36 height 17
click at [276, 394] on div "RAID Log Add Card... Template Not Set Title 0 / 128 Label Default Show More... …" at bounding box center [212, 351] width 358 height 128
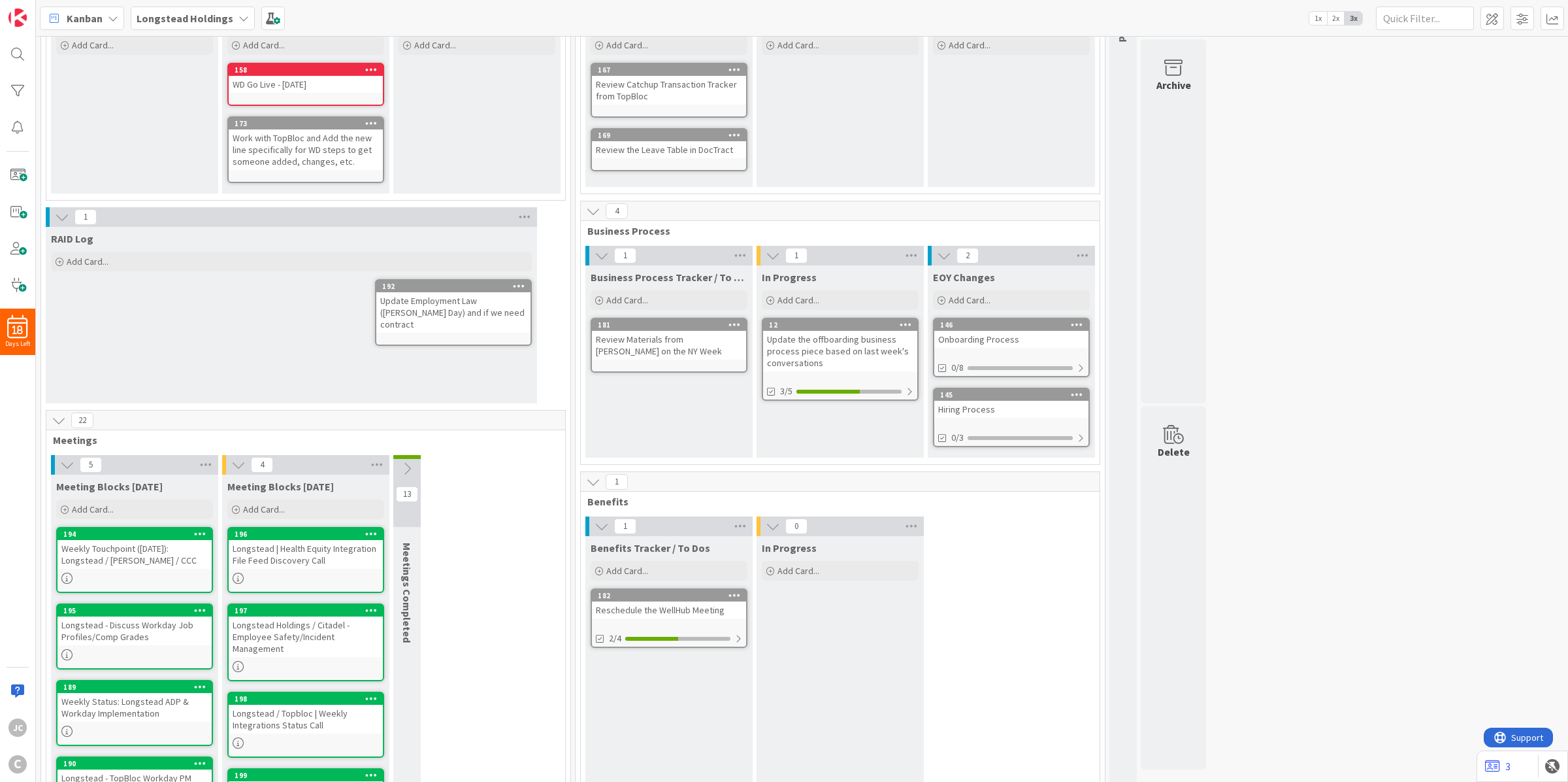
scroll to position [163, 0]
